Goal: Find specific page/section: Find specific page/section

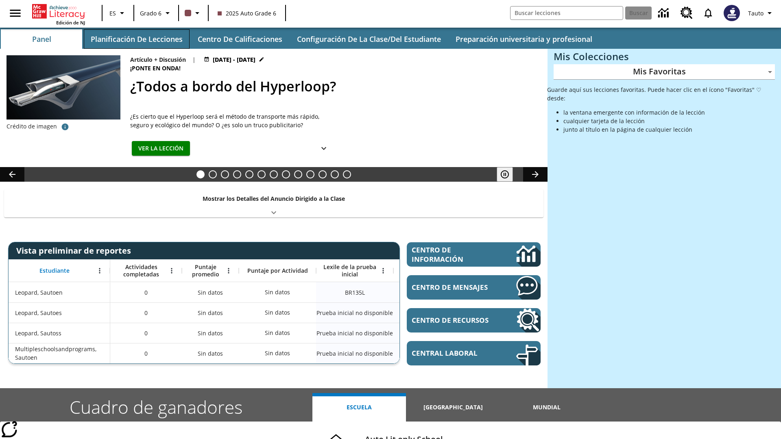
click at [136, 39] on button "Planificación de lecciones" at bounding box center [137, 39] width 106 height 20
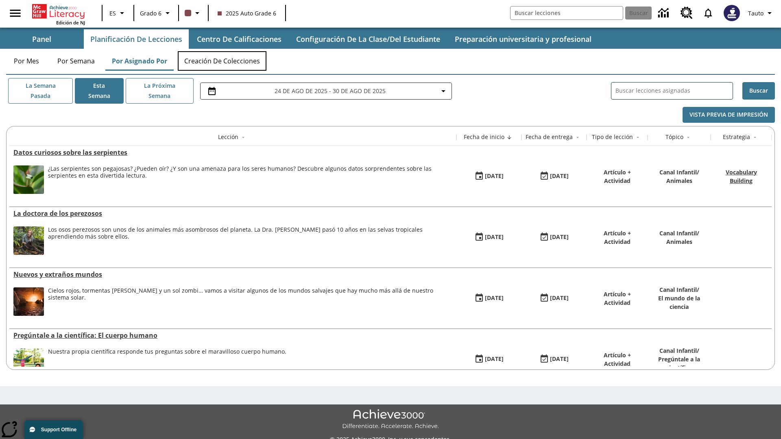
click at [222, 61] on button "Creación de colecciones" at bounding box center [222, 61] width 89 height 20
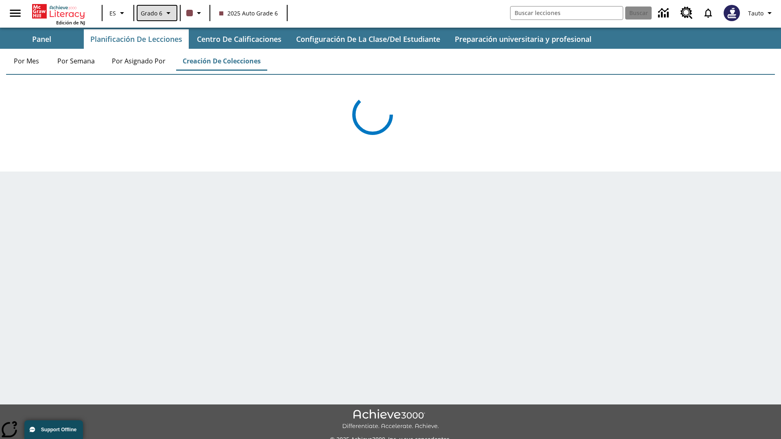
click at [156, 13] on span "Grado 6" at bounding box center [152, 13] width 22 height 9
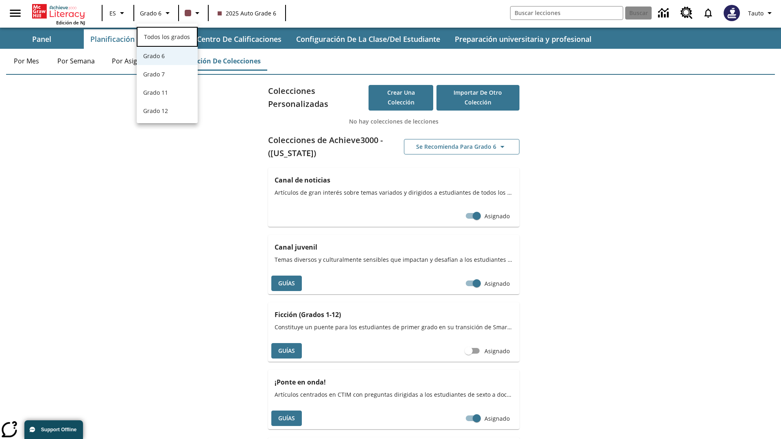
click at [167, 36] on span "Todos los grados" at bounding box center [167, 37] width 46 height 8
